Goal: Task Accomplishment & Management: Manage account settings

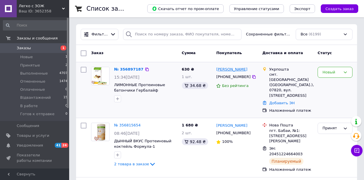
click at [226, 68] on link "[PERSON_NAME]" at bounding box center [231, 69] width 31 height 5
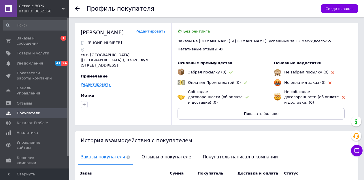
click at [80, 7] on div at bounding box center [81, 8] width 12 height 17
click at [34, 38] on span "Заказы и сообщения" at bounding box center [35, 41] width 37 height 10
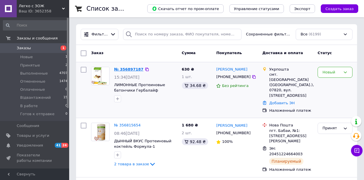
click at [131, 69] on link "№ 356897187" at bounding box center [128, 69] width 29 height 4
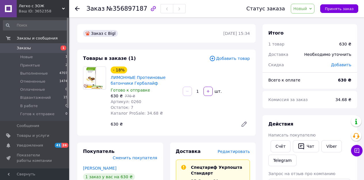
click at [235, 57] on span "Добавить товар" at bounding box center [229, 58] width 41 height 6
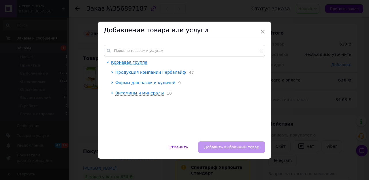
click at [150, 72] on span "Продукция компании Гербалайф" at bounding box center [150, 72] width 71 height 5
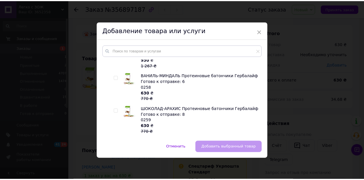
scroll to position [490, 0]
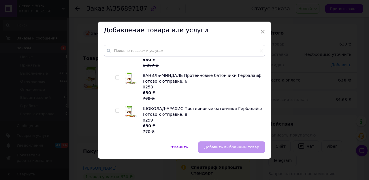
click at [115, 76] on input "checkbox" at bounding box center [117, 78] width 4 height 4
checkbox input "true"
click at [210, 144] on button "Добавить выбранный товар" at bounding box center [231, 148] width 67 height 12
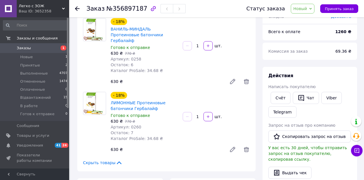
scroll to position [58, 0]
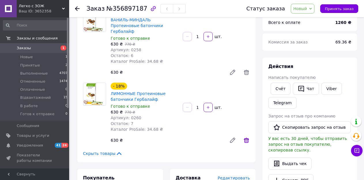
click at [246, 138] on icon at bounding box center [246, 140] width 5 height 5
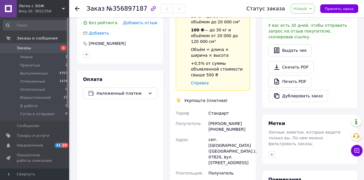
scroll to position [173, 0]
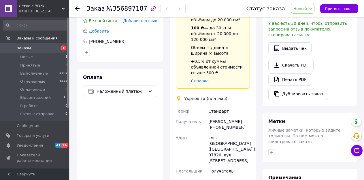
click at [331, 64] on div "Скачать PDF   Печать PDF   Дублировать заказ" at bounding box center [310, 79] width 83 height 41
click at [357, 39] on div "Действия Написать покупателю Cчёт   Чат Viber Telegram Запрос на отзыв про комп…" at bounding box center [310, 24] width 95 height 164
click at [17, 46] on span "Заказы" at bounding box center [24, 48] width 14 height 5
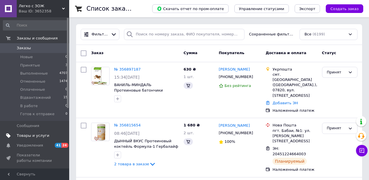
click at [24, 134] on span "Товары и услуги" at bounding box center [33, 135] width 33 height 5
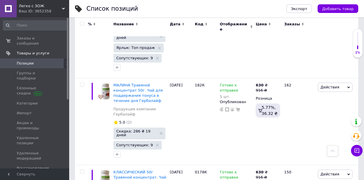
scroll to position [6458, 0]
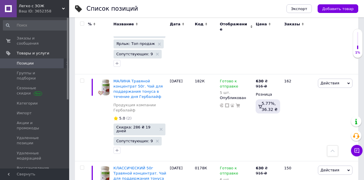
drag, startPoint x: 273, startPoint y: 78, endPoint x: 264, endPoint y: 79, distance: 9.8
type input "12"
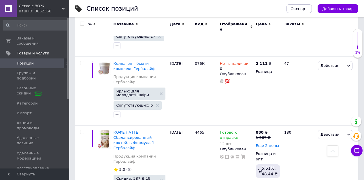
scroll to position [5477, 0]
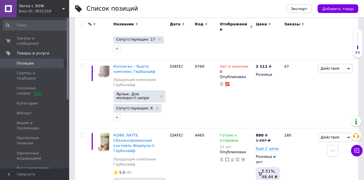
drag, startPoint x: 266, startPoint y: 106, endPoint x: 253, endPoint y: 104, distance: 13.2
type input "7"
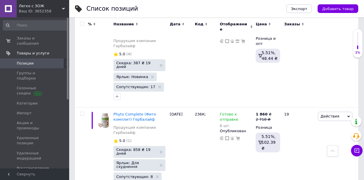
scroll to position [5045, 0]
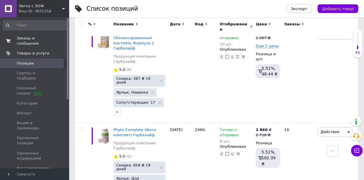
click at [31, 39] on span "Заказы и сообщения" at bounding box center [35, 41] width 37 height 10
